Goal: Task Accomplishment & Management: Manage account settings

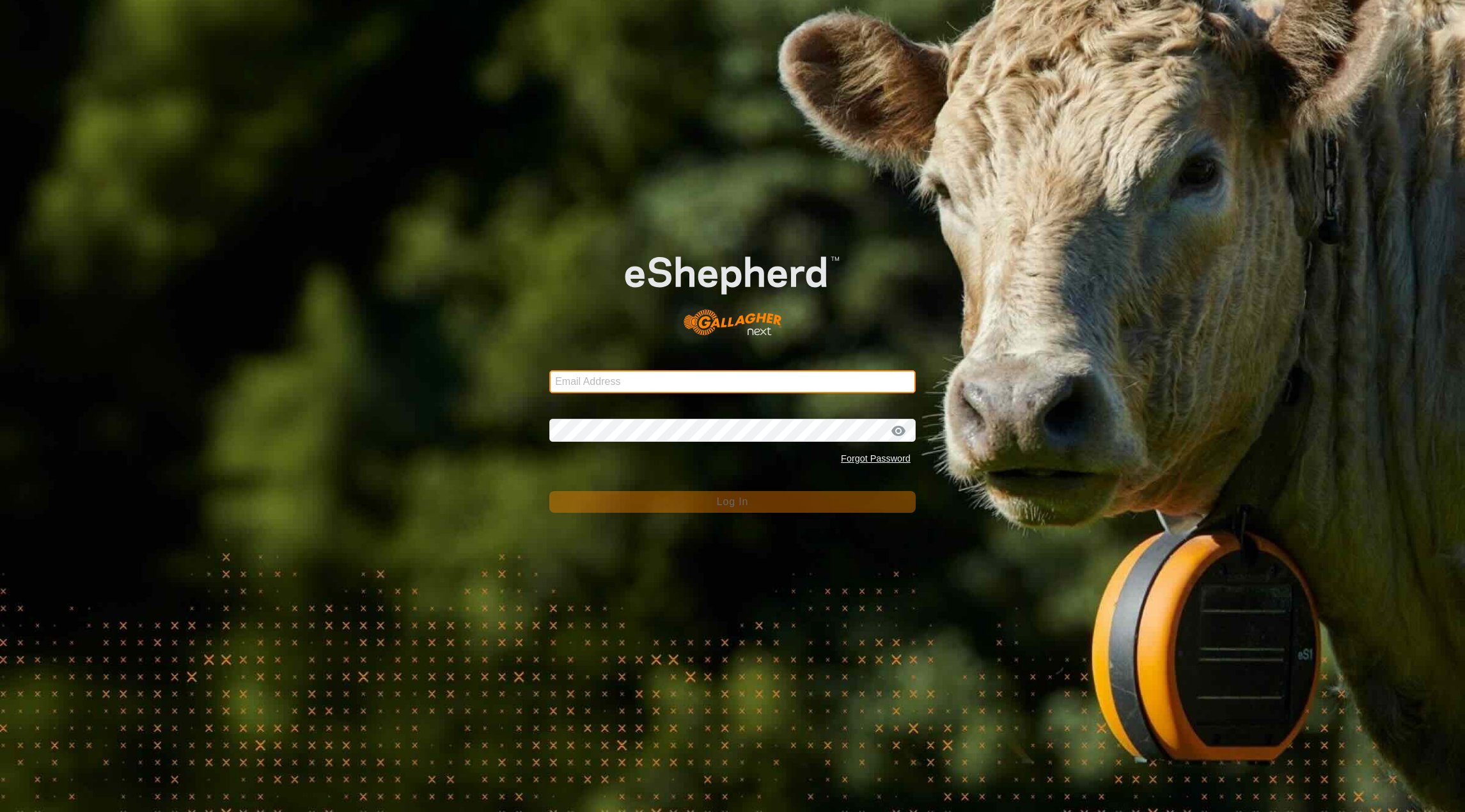
type input "sebagolakeranch@gmail.com"
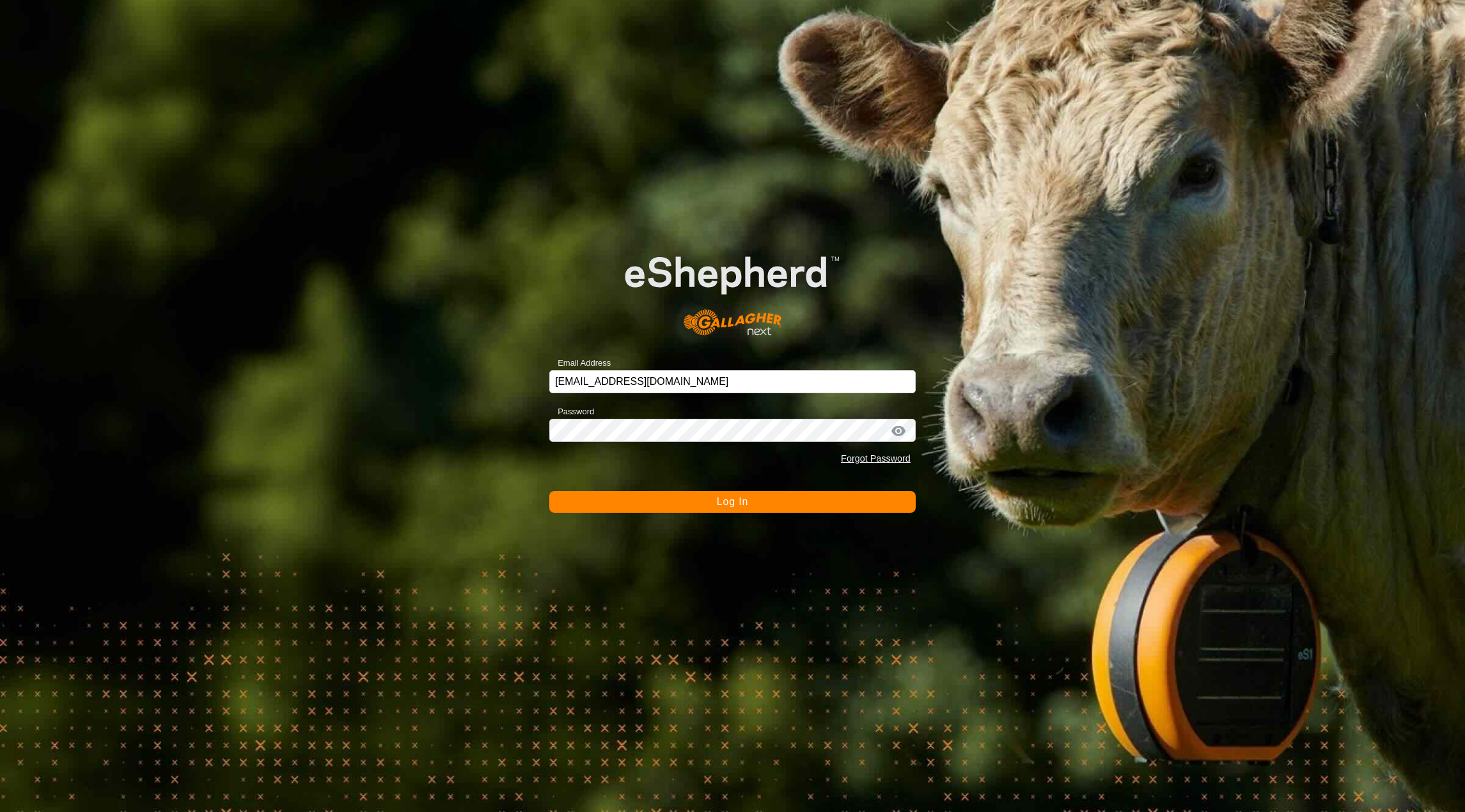
click at [686, 500] on button "Log In" at bounding box center [732, 501] width 366 height 22
